Goal: Task Accomplishment & Management: Manage account settings

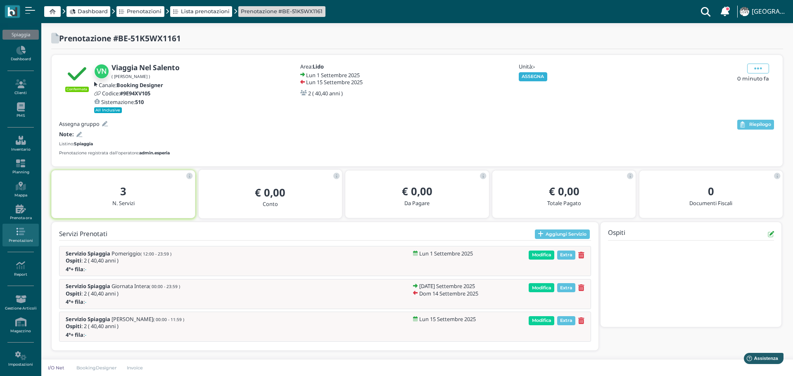
click at [531, 76] on button "ASSEGNA" at bounding box center [532, 76] width 28 height 9
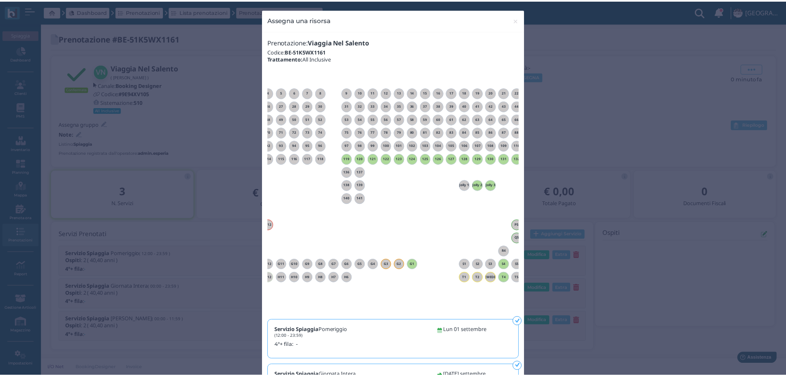
scroll to position [0, 75]
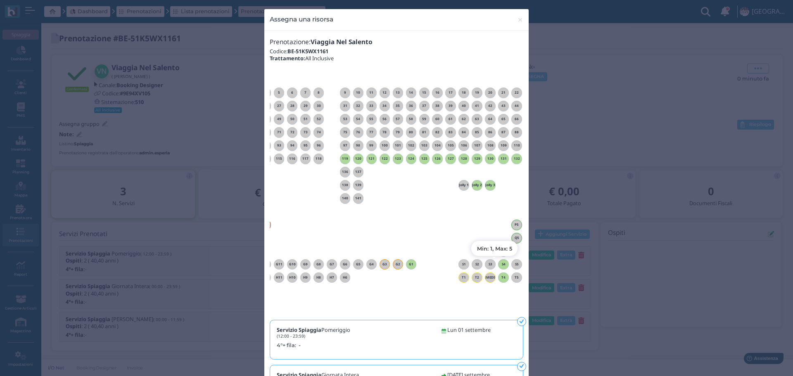
click at [499, 265] on h6 "S4" at bounding box center [503, 265] width 11 height 4
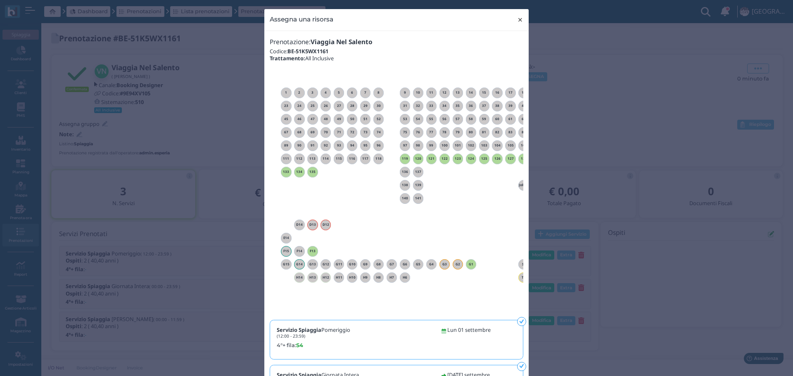
click at [519, 18] on span "×" at bounding box center [520, 19] width 6 height 11
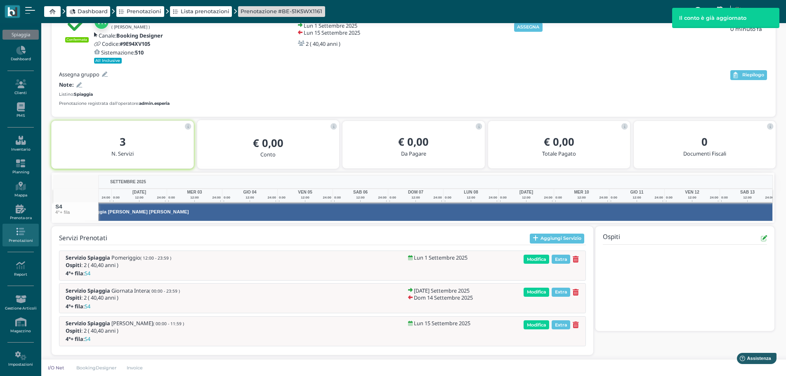
scroll to position [0, 129]
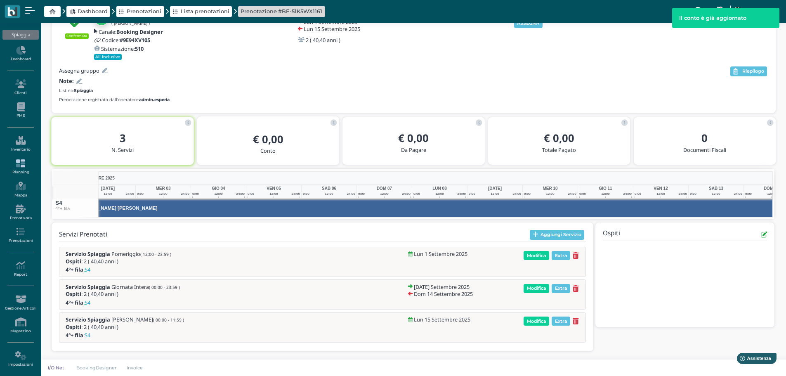
click at [16, 166] on icon at bounding box center [20, 163] width 36 height 9
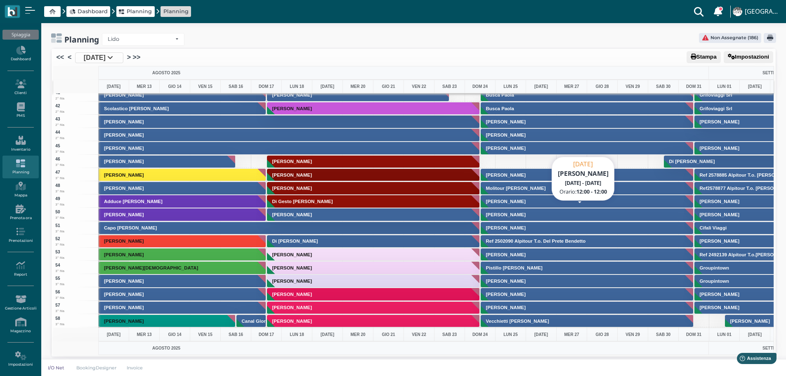
scroll to position [826, 0]
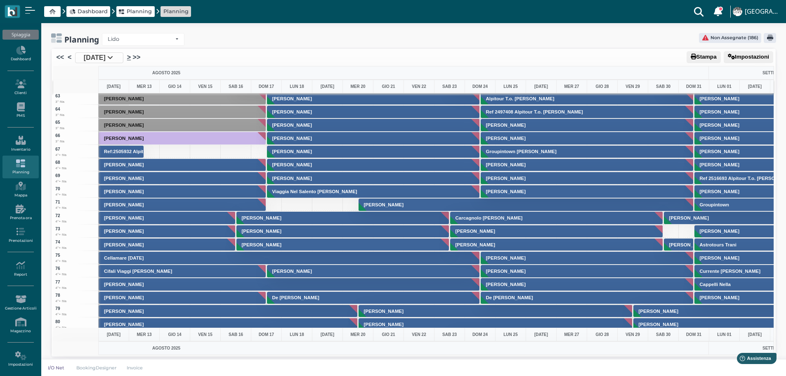
click at [131, 56] on link ">" at bounding box center [129, 57] width 4 height 10
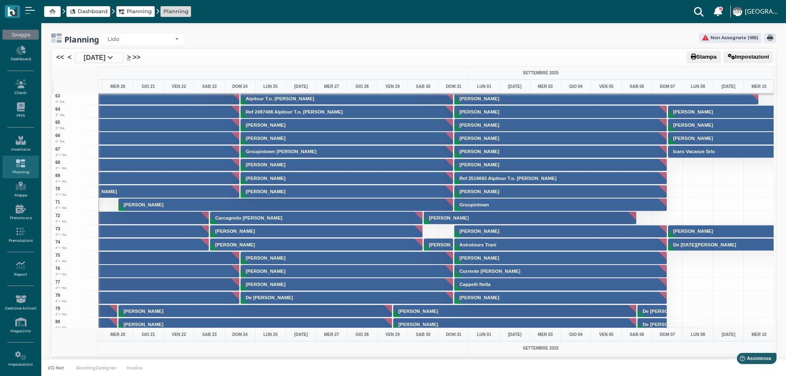
click at [131, 56] on link ">" at bounding box center [129, 57] width 4 height 10
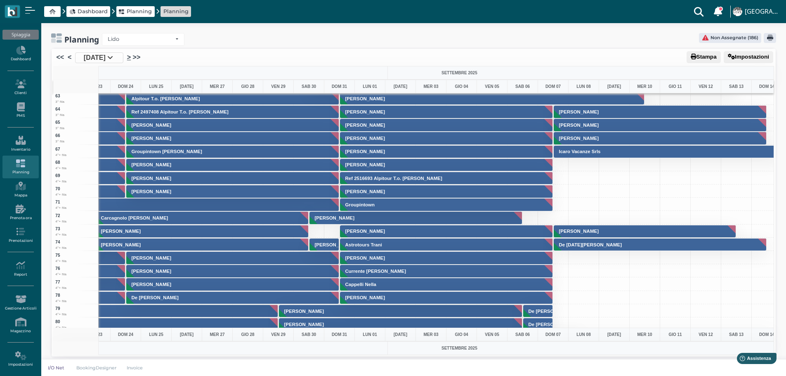
scroll to position [0, 468]
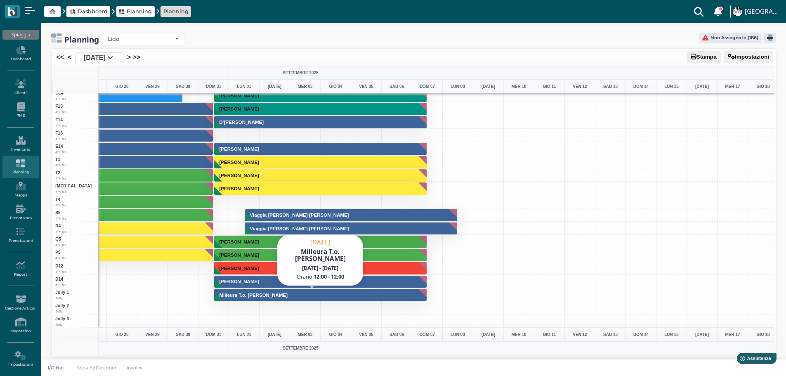
click at [273, 296] on h3 "Milleura T.o. Matera Salvatore" at bounding box center [253, 295] width 75 height 5
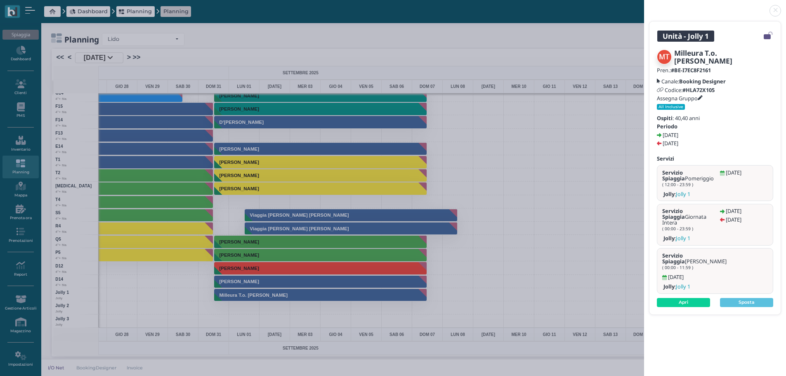
click at [644, 6] on link at bounding box center [644, 6] width 0 height 0
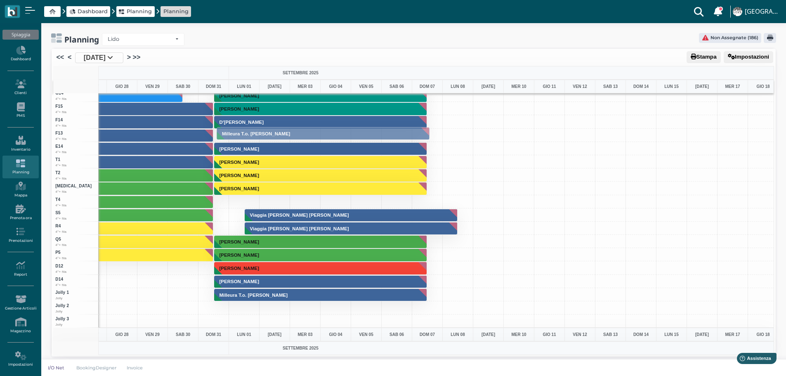
drag, startPoint x: 318, startPoint y: 293, endPoint x: 311, endPoint y: 132, distance: 161.5
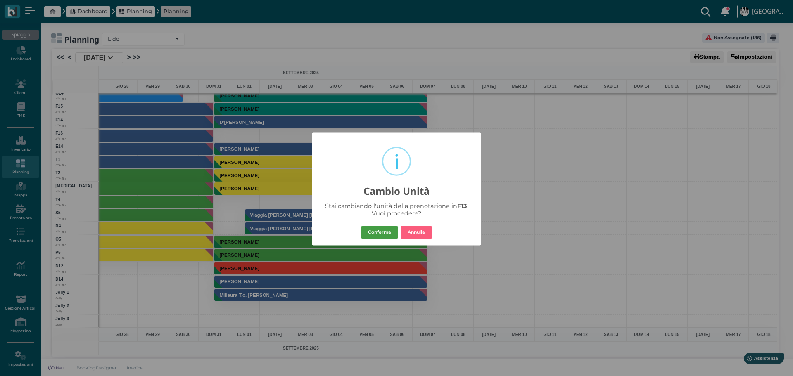
click at [383, 232] on button "Conferma" at bounding box center [379, 232] width 37 height 13
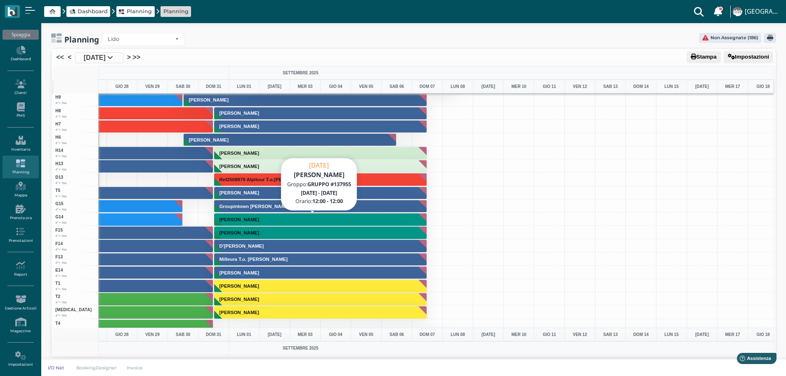
click at [315, 220] on button "Vella Antonio" at bounding box center [320, 219] width 213 height 13
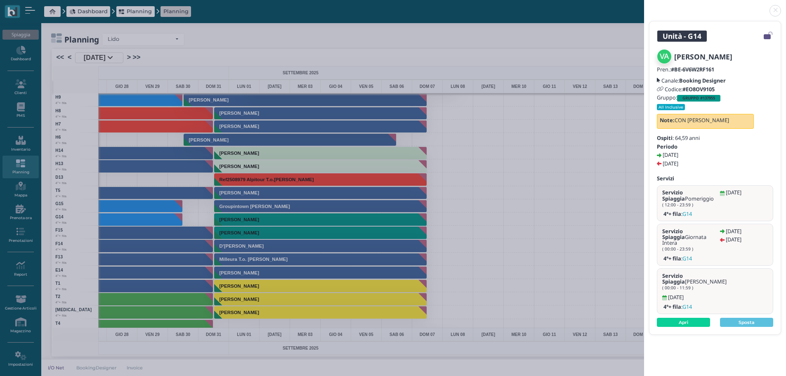
click at [644, 6] on link at bounding box center [644, 6] width 0 height 0
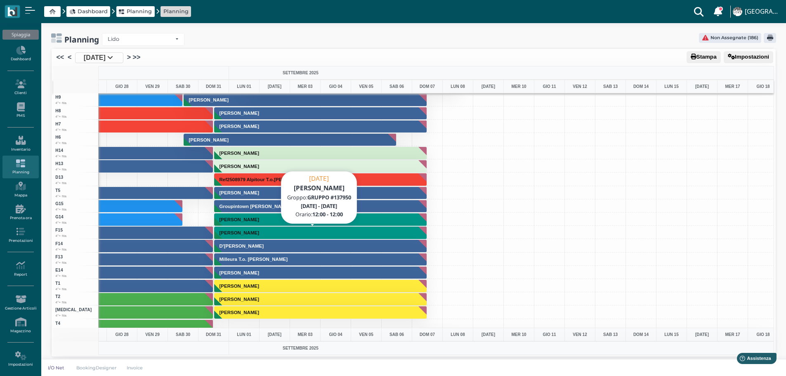
click at [274, 234] on button "Caretti Pellegrino" at bounding box center [320, 232] width 213 height 13
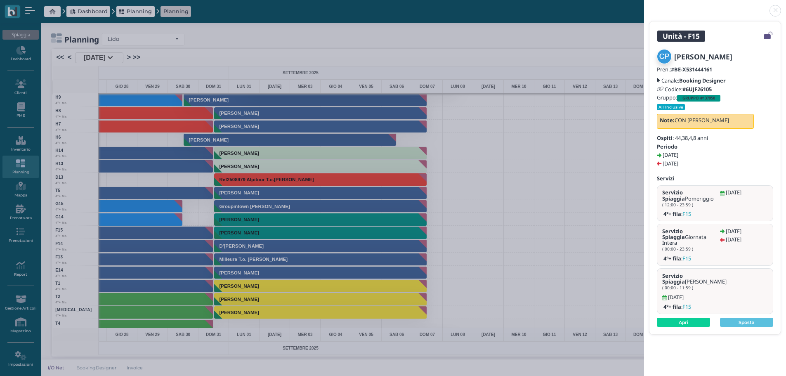
click at [644, 6] on link at bounding box center [644, 6] width 0 height 0
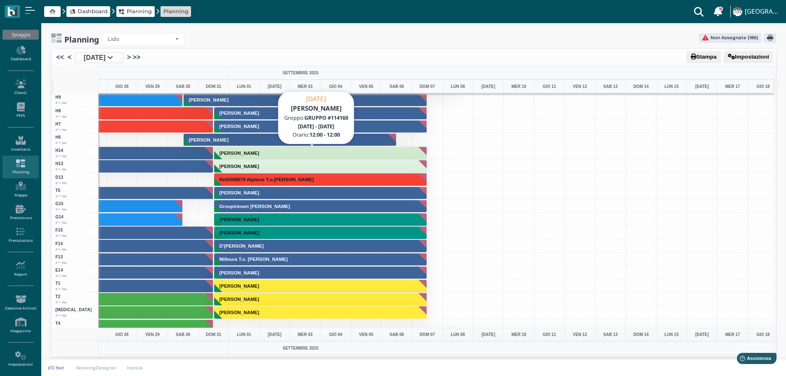
click at [277, 155] on button "Abbondanza Emanuele" at bounding box center [320, 153] width 213 height 13
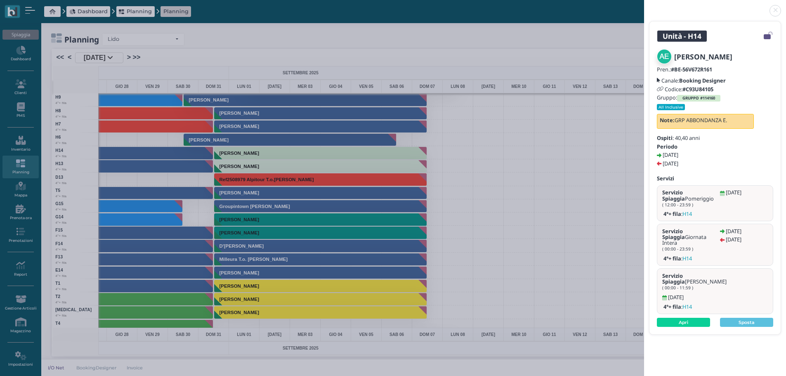
click at [644, 6] on link at bounding box center [644, 6] width 0 height 0
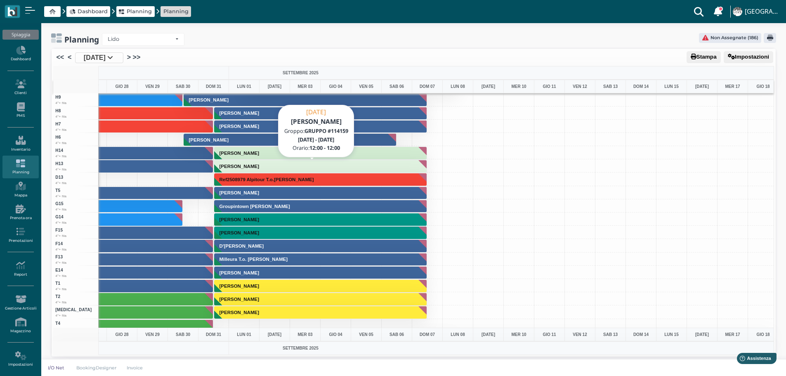
click at [335, 166] on button "Abbondanza Emanuele" at bounding box center [320, 166] width 213 height 13
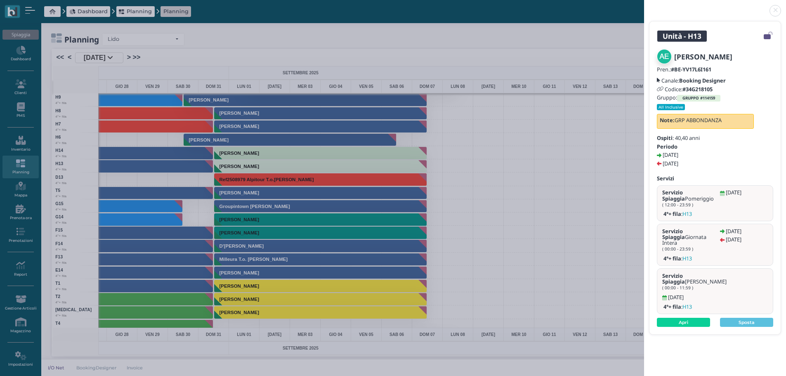
click at [644, 6] on link at bounding box center [644, 6] width 0 height 0
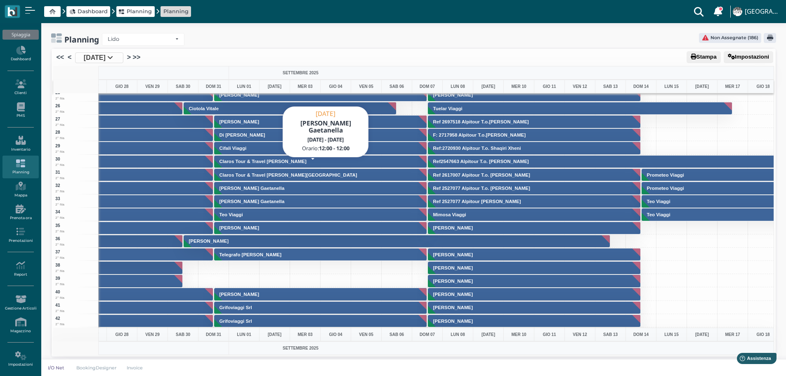
scroll to position [364, 480]
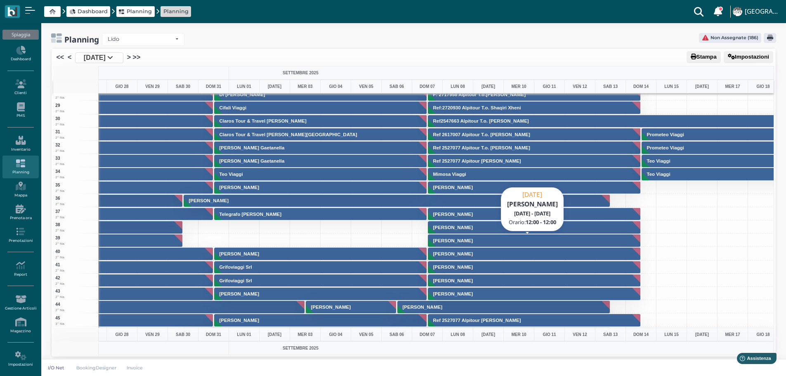
click at [454, 239] on h3 "Bonori Francesco" at bounding box center [453, 240] width 46 height 5
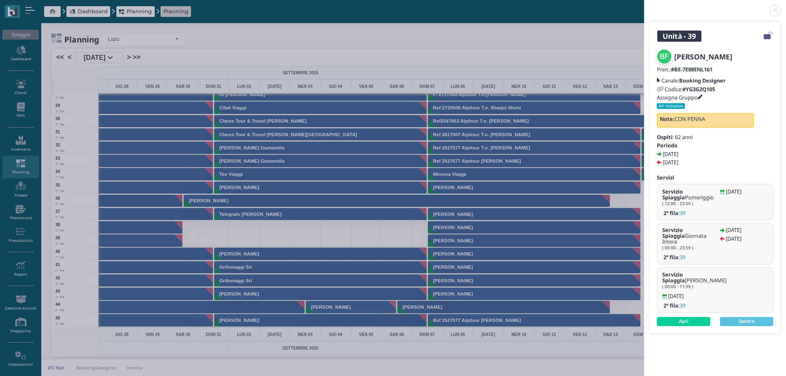
click at [774, 5] on header at bounding box center [715, 10] width 142 height 20
click at [644, 6] on link at bounding box center [644, 6] width 0 height 0
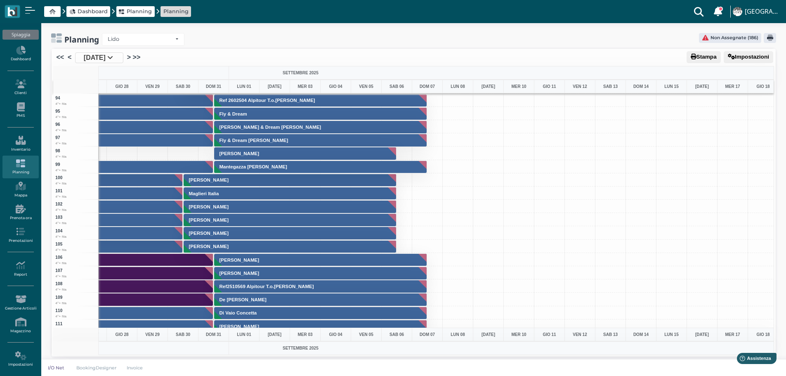
scroll to position [1238, 480]
